Goal: Find specific page/section: Find specific page/section

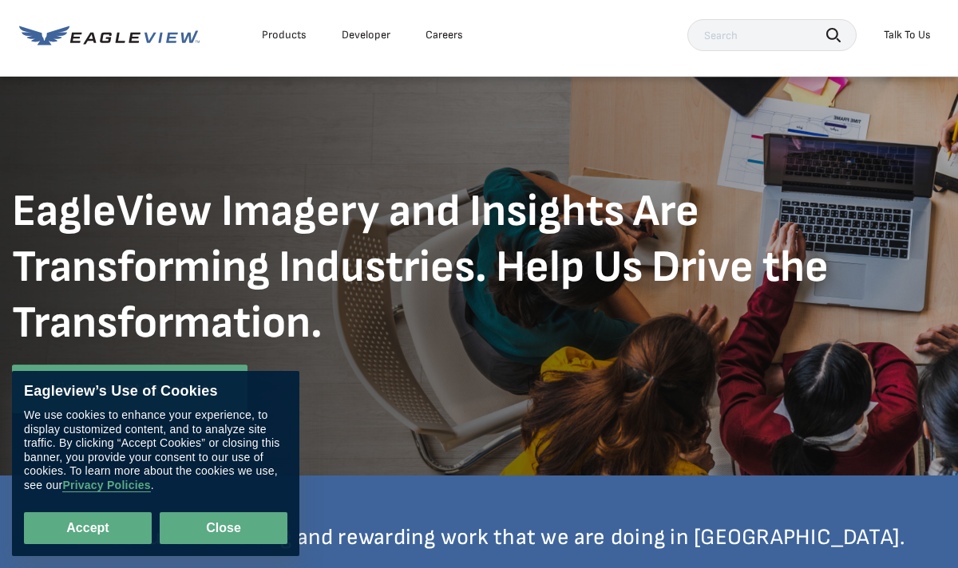
click at [196, 536] on button "Close" at bounding box center [224, 528] width 128 height 32
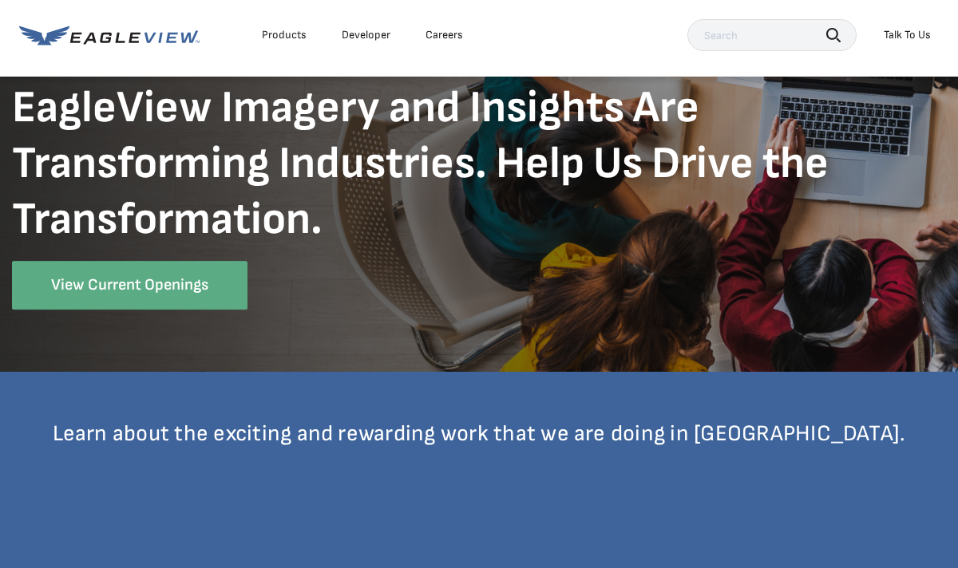
scroll to position [105, 0]
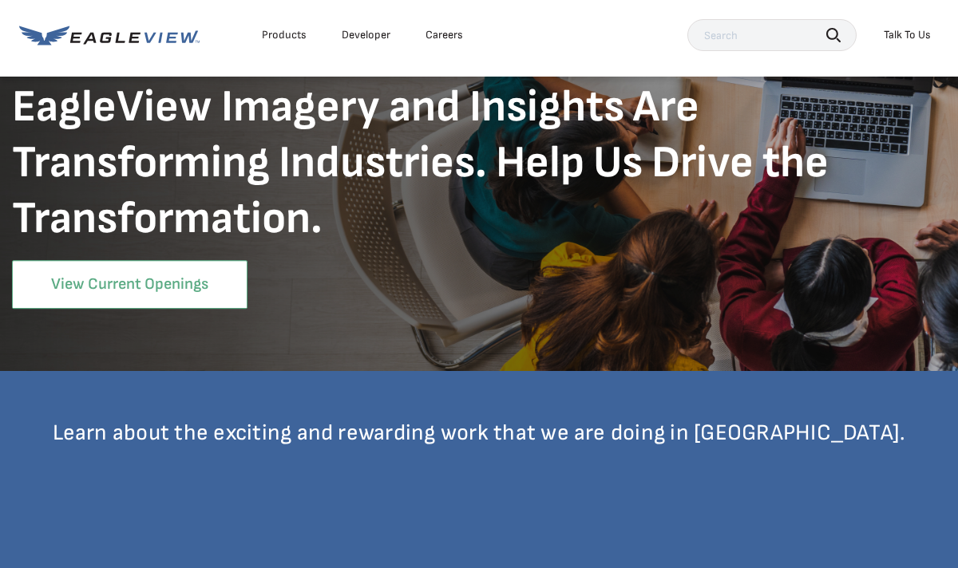
click at [180, 290] on link "View Current Openings" at bounding box center [129, 284] width 235 height 49
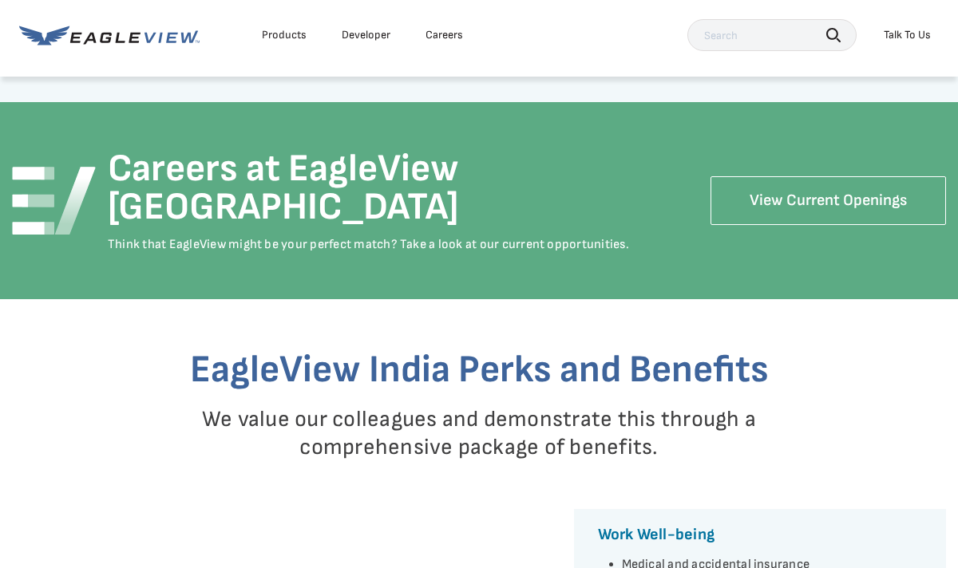
scroll to position [1997, 0]
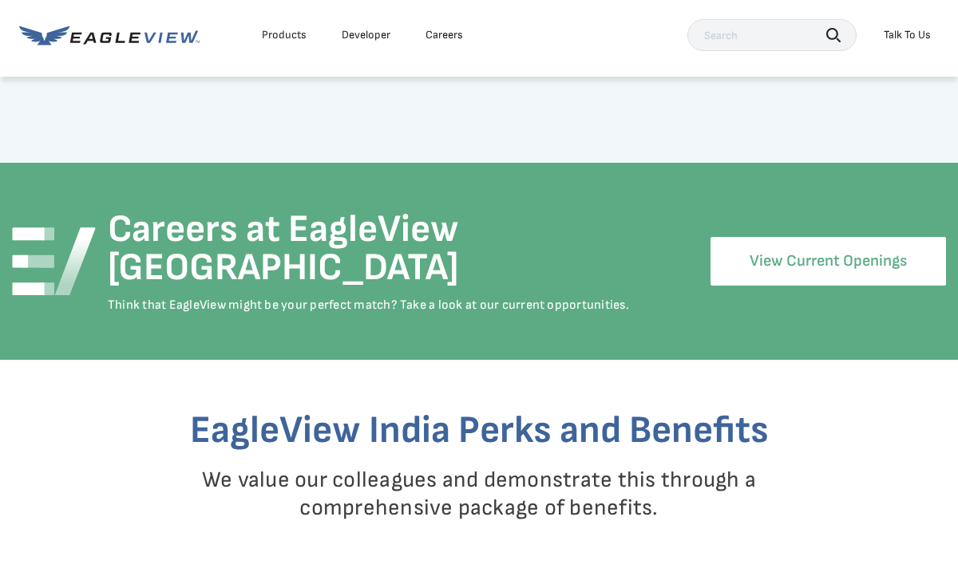
click at [832, 237] on link "View Current Openings" at bounding box center [827, 261] width 235 height 49
